Goal: Task Accomplishment & Management: Complete application form

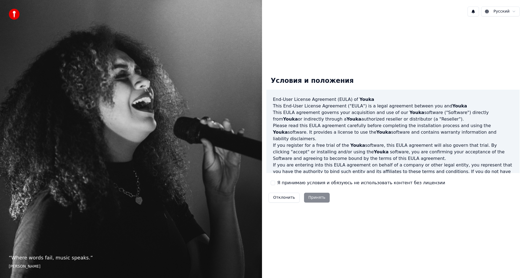
click at [311, 197] on div "Отклонить Принять" at bounding box center [298, 197] width 65 height 14
click at [271, 184] on button "Я принимаю условия и обязуюсь не использовать контент без лицензии" at bounding box center [273, 182] width 4 height 4
click at [314, 197] on button "Принять" at bounding box center [317, 197] width 26 height 10
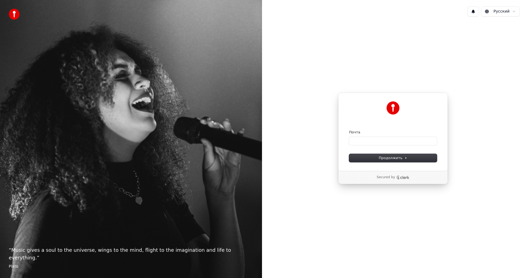
click at [456, 112] on div "Продолжить с помощью Google или Почта Продолжить Secured by" at bounding box center [393, 138] width 262 height 235
click at [412, 179] on div "Secured by" at bounding box center [393, 177] width 92 height 4
click at [405, 178] on icon "Clerk logo" at bounding box center [404, 177] width 9 height 3
